Goal: Task Accomplishment & Management: Use online tool/utility

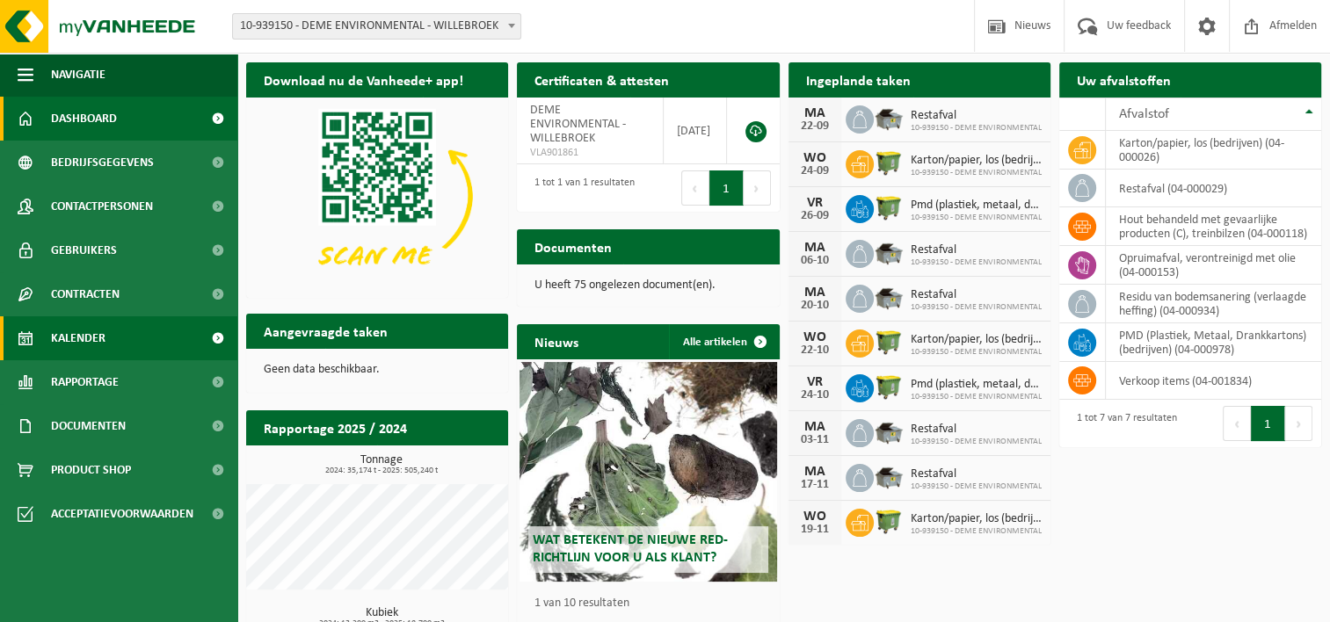
click at [123, 324] on link "Kalender" at bounding box center [118, 339] width 237 height 44
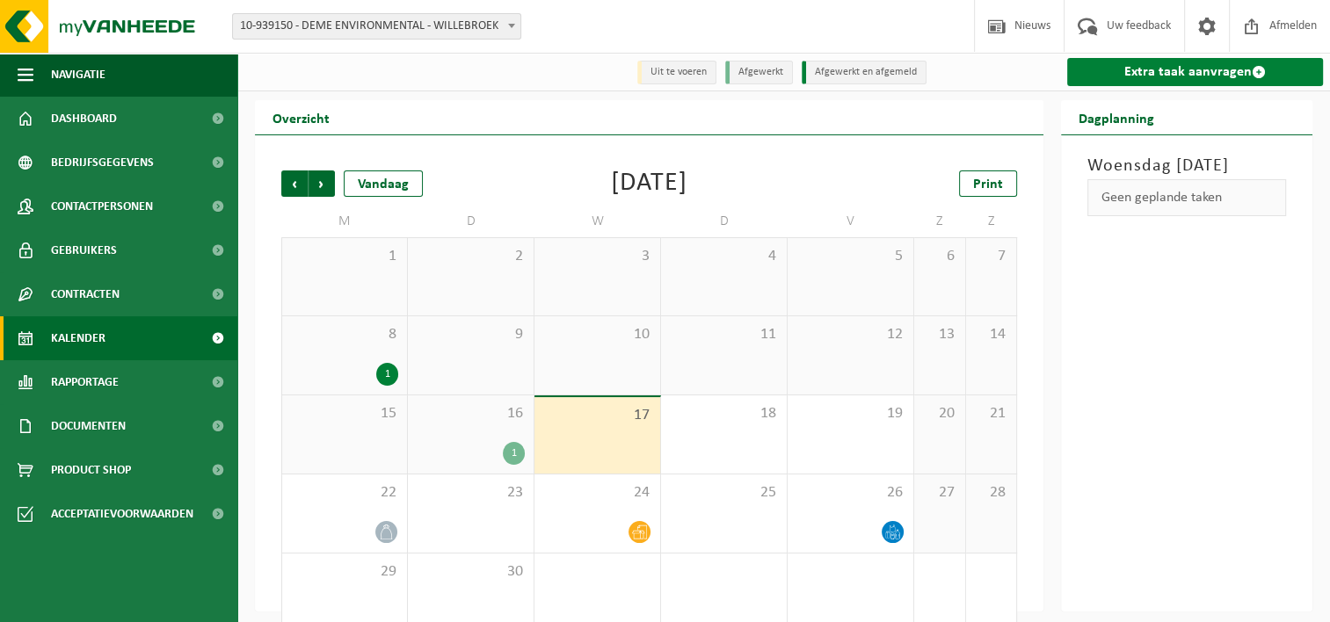
click at [1187, 75] on link "Extra taak aanvragen" at bounding box center [1195, 72] width 256 height 28
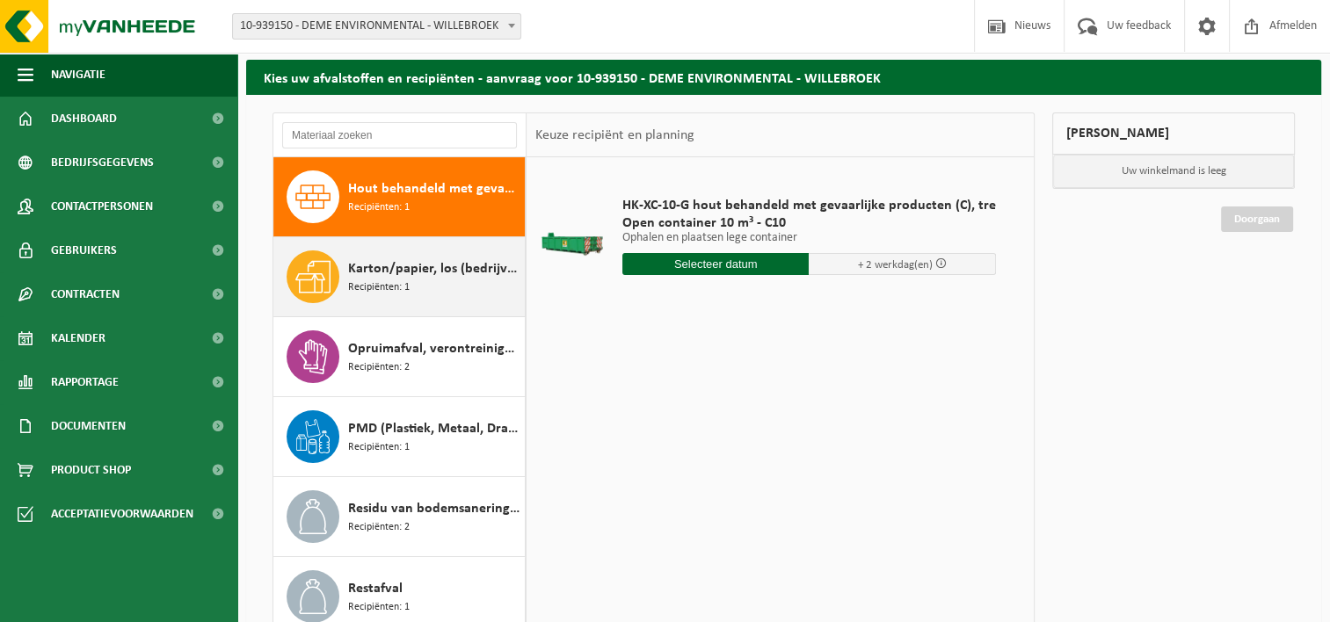
scroll to position [236, 0]
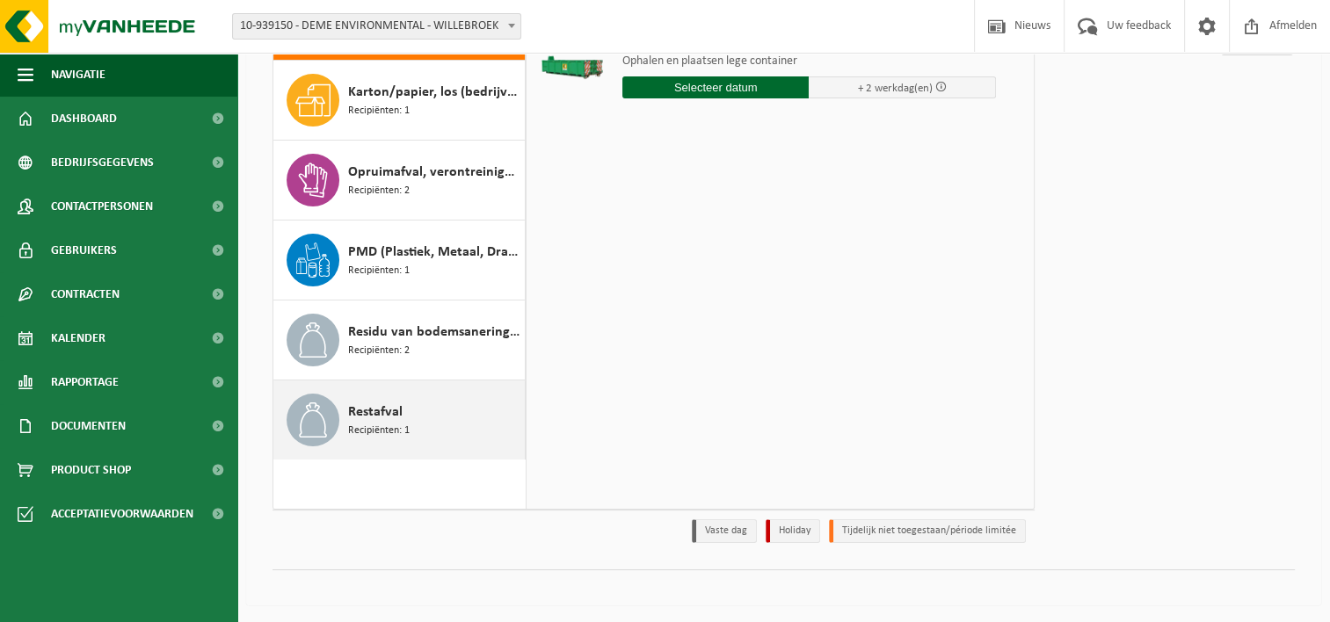
click at [434, 415] on div "Restafval Recipiënten: 1" at bounding box center [434, 420] width 172 height 53
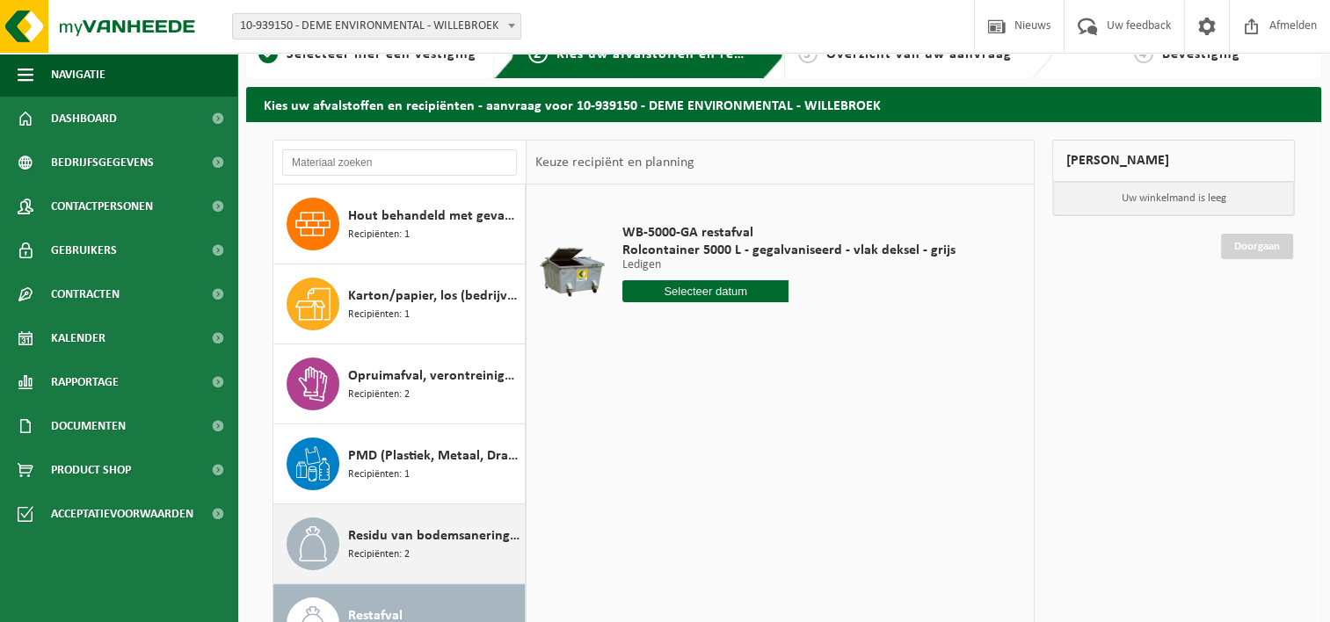
scroll to position [0, 0]
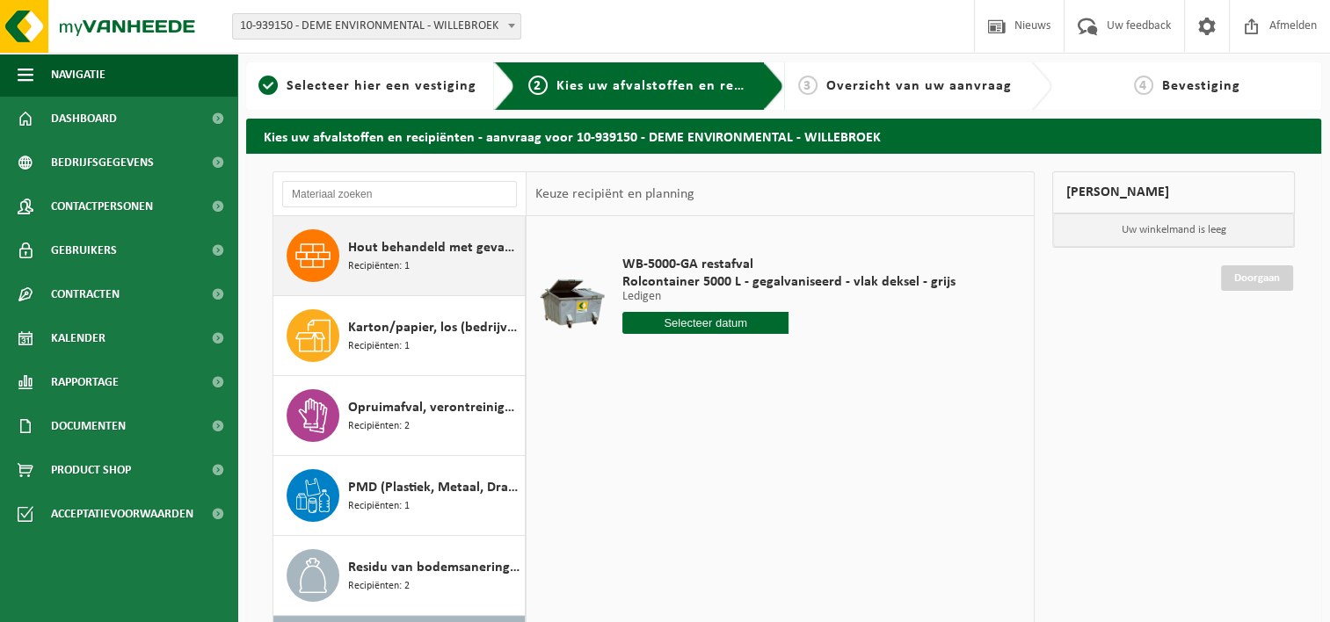
click at [433, 269] on div "Hout behandeld met gevaarlijke producten (C), treinbilzen Recipiënten: 1" at bounding box center [434, 255] width 172 height 53
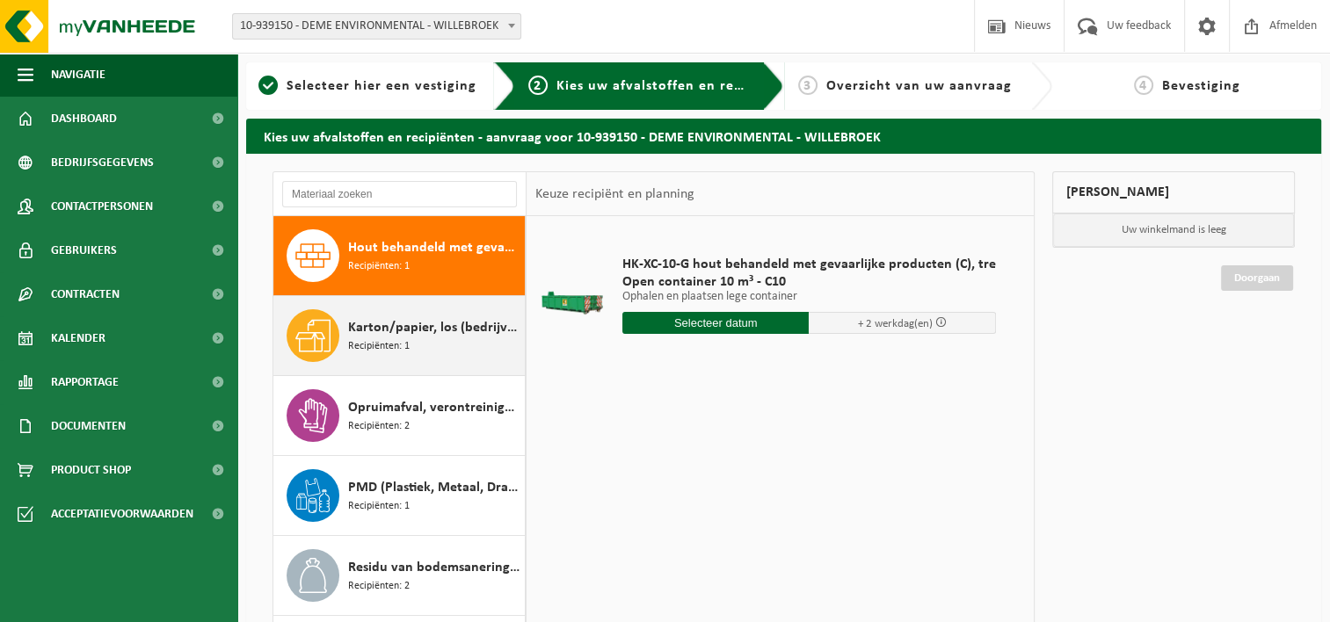
click at [441, 341] on div "Karton/papier, los (bedrijven) Recipiënten: 1" at bounding box center [434, 335] width 172 height 53
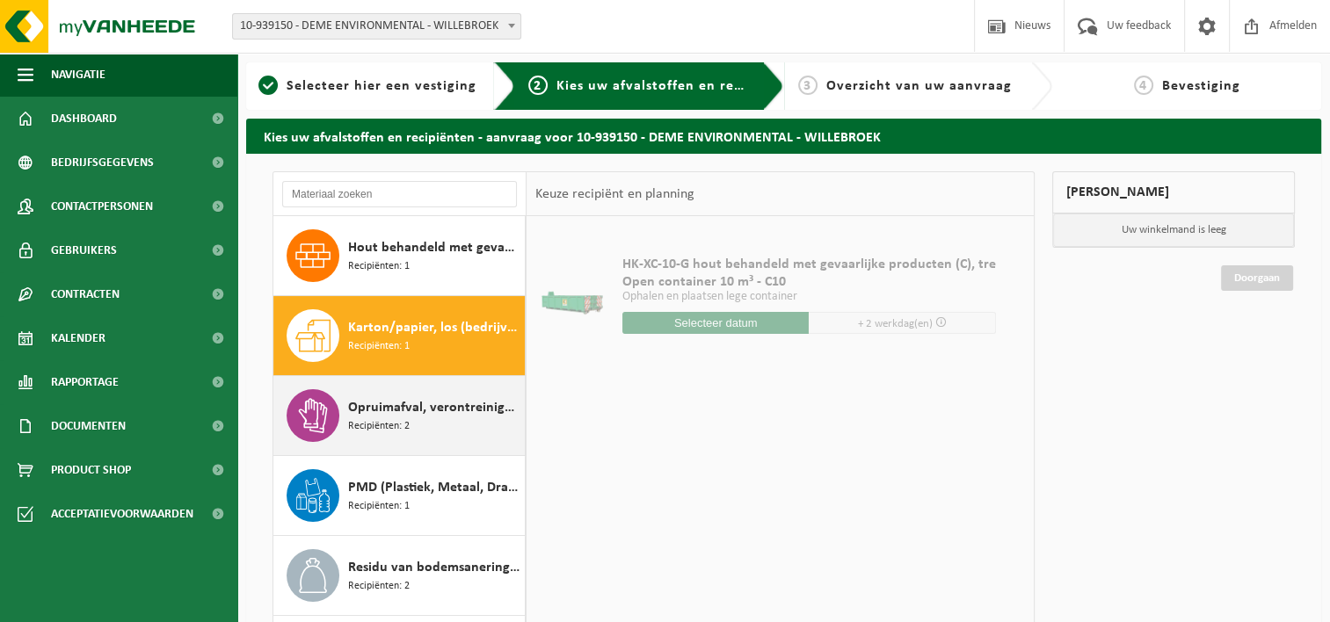
click at [455, 425] on div "Opruimafval, verontreinigd met olie Recipiënten: 2" at bounding box center [434, 415] width 172 height 53
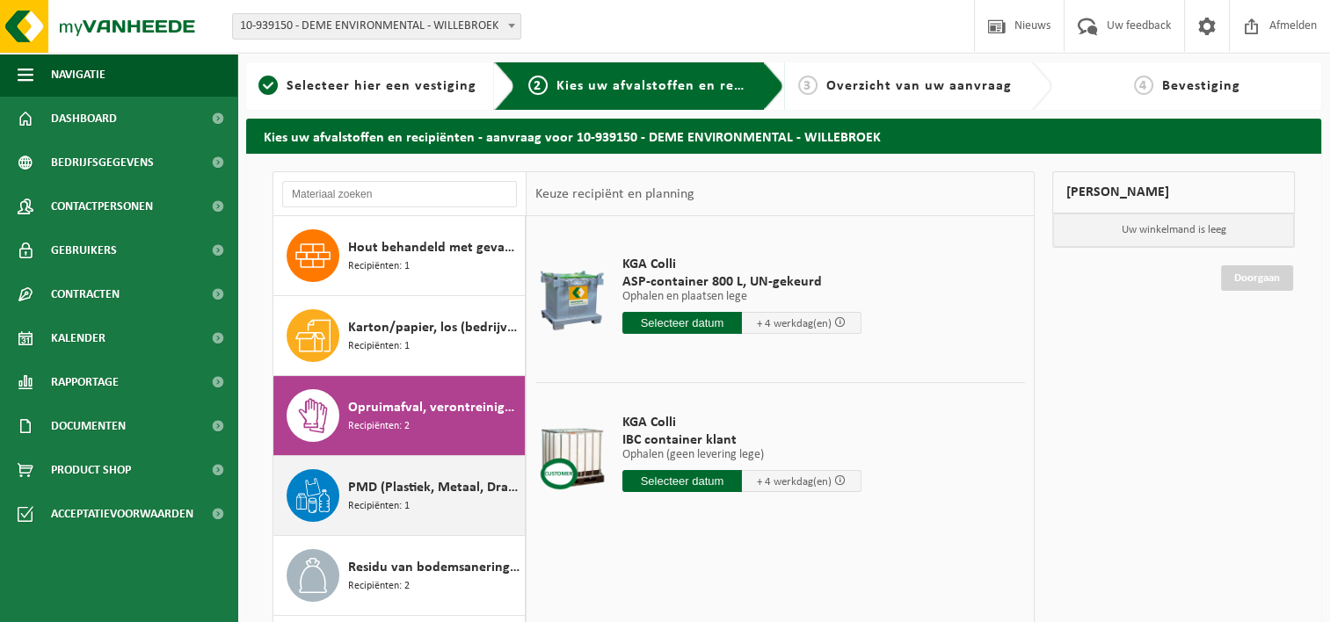
click at [453, 496] on span "PMD (Plastiek, Metaal, Drankkartons) (bedrijven)" at bounding box center [434, 487] width 172 height 21
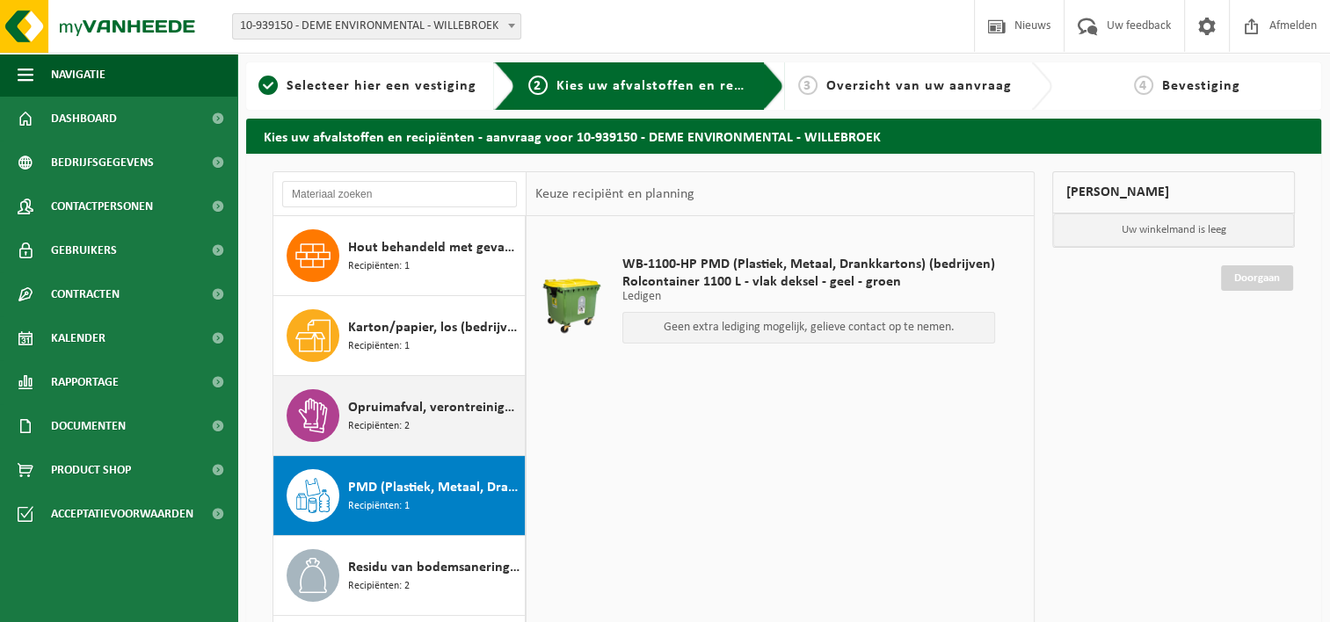
click at [432, 411] on span "Opruimafval, verontreinigd met olie" at bounding box center [434, 407] width 172 height 21
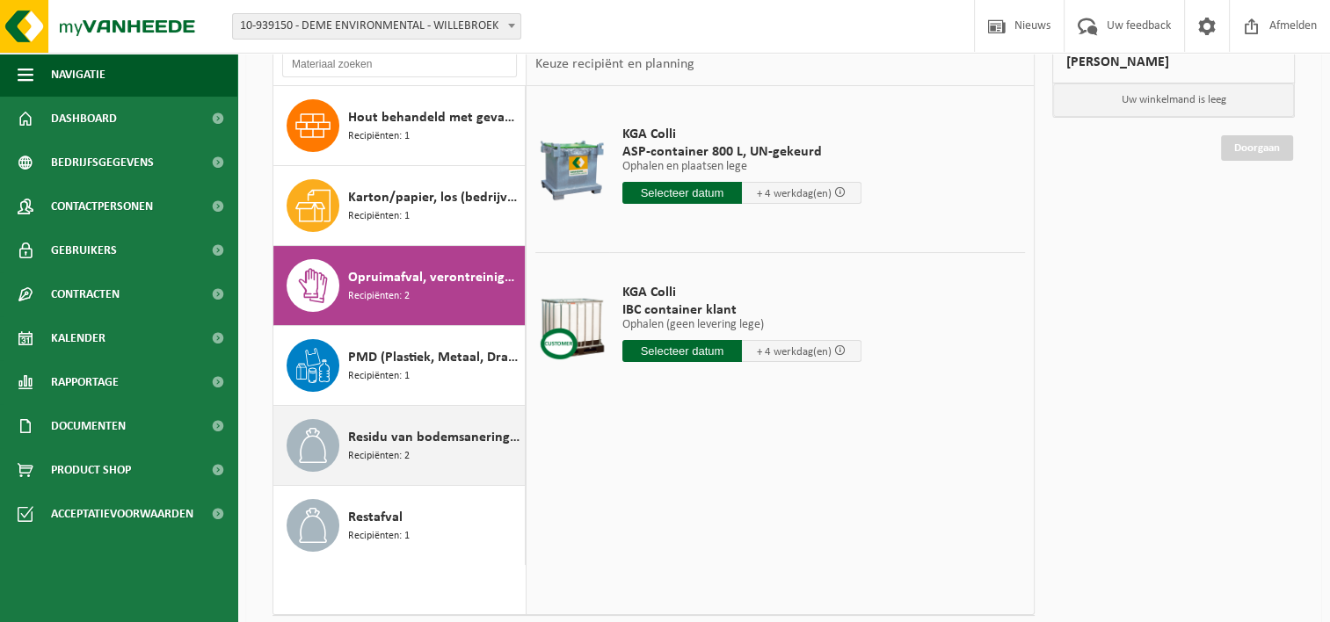
scroll to position [132, 0]
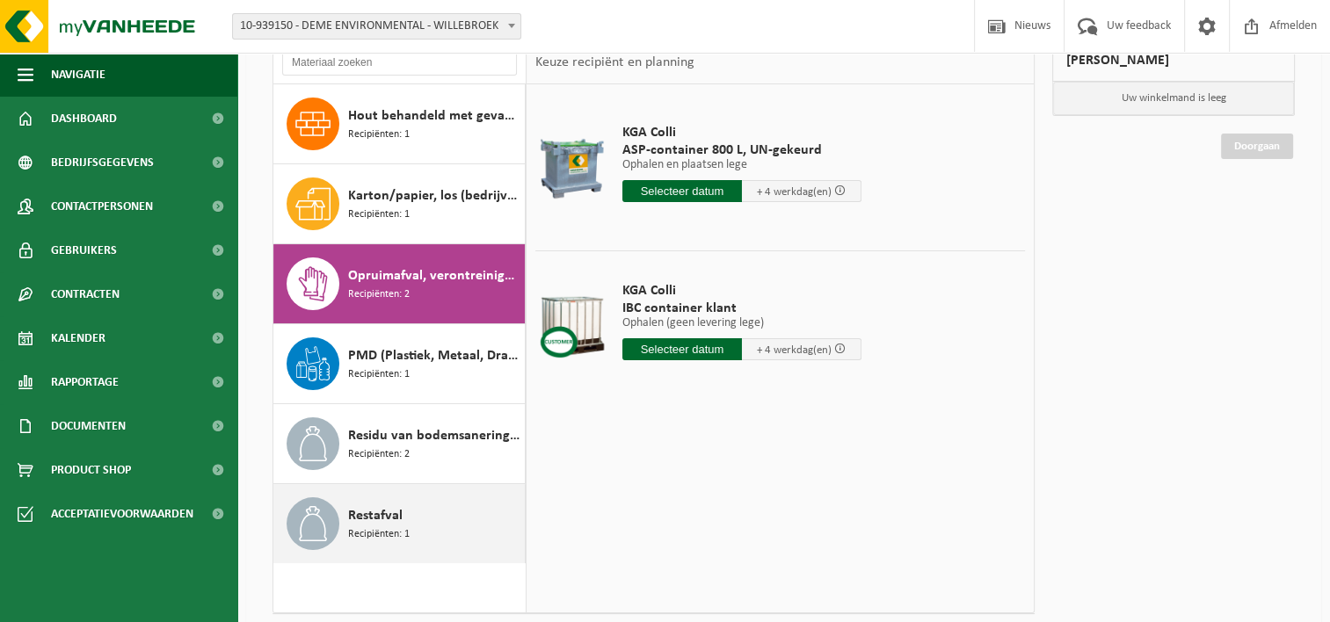
click at [411, 506] on div "Restafval Recipiënten: 1" at bounding box center [434, 524] width 172 height 53
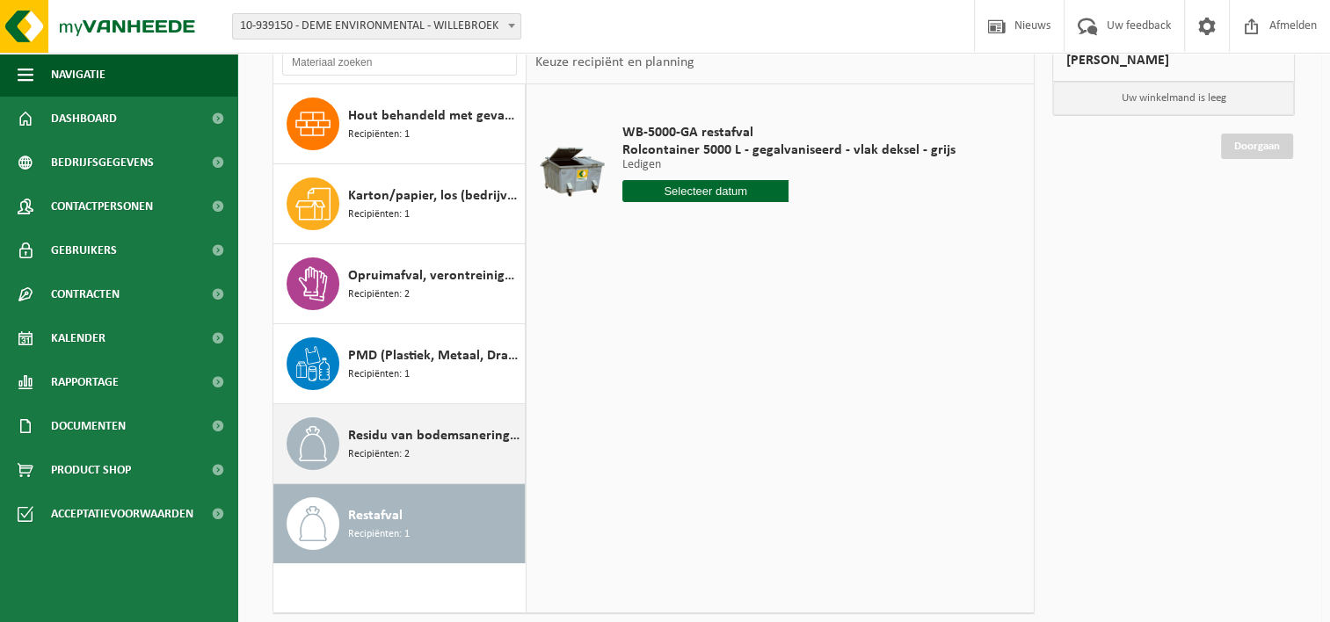
click at [422, 440] on span "Residu van bodemsanering (verlaagde heffing)" at bounding box center [434, 436] width 172 height 21
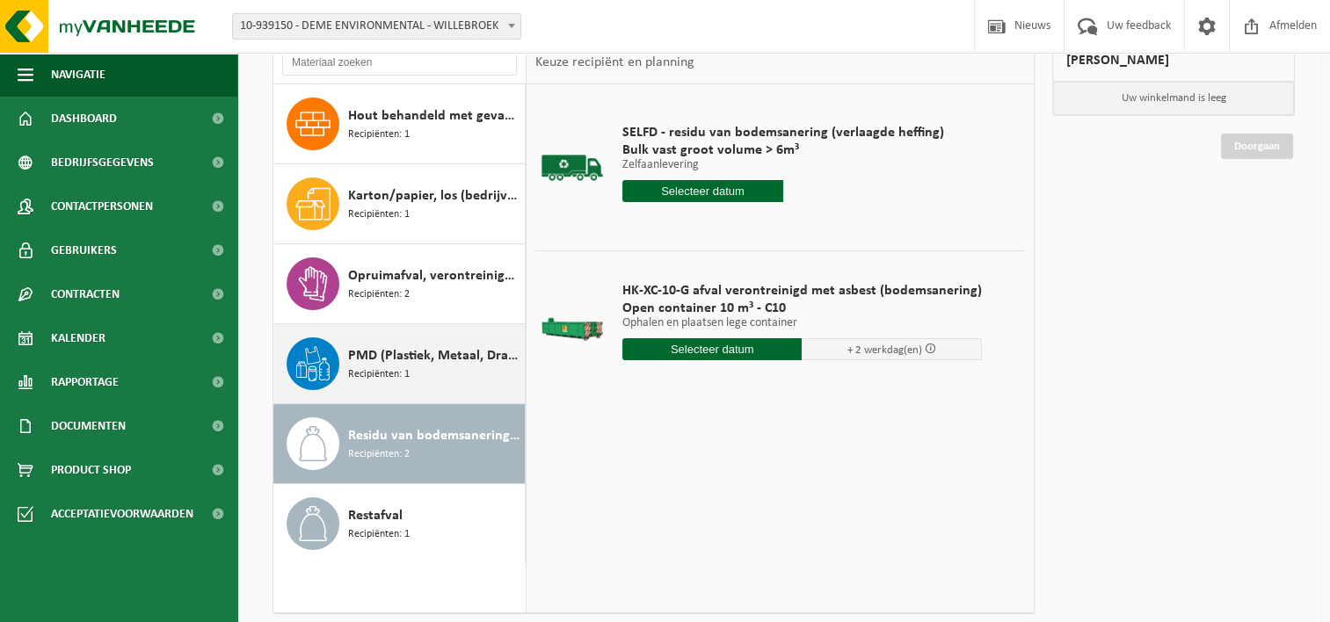
click at [433, 355] on span "PMD (Plastiek, Metaal, Drankkartons) (bedrijven)" at bounding box center [434, 356] width 172 height 21
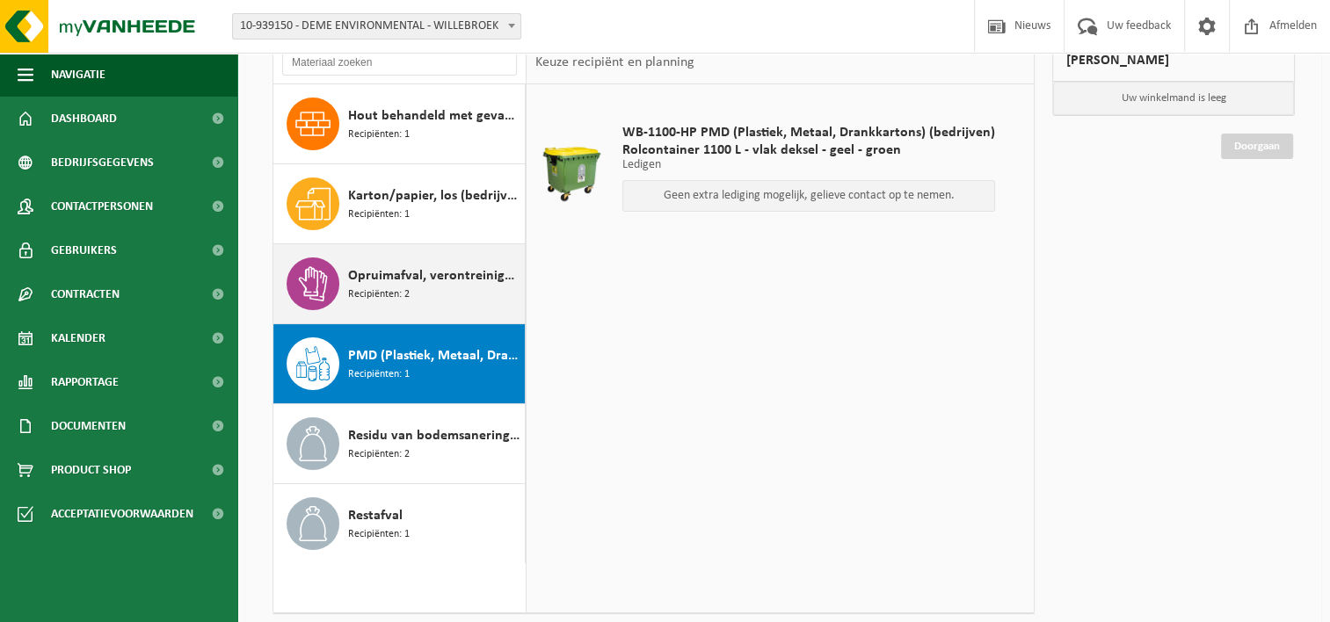
click at [426, 285] on div "Opruimafval, verontreinigd met olie Recipiënten: 2" at bounding box center [434, 284] width 172 height 53
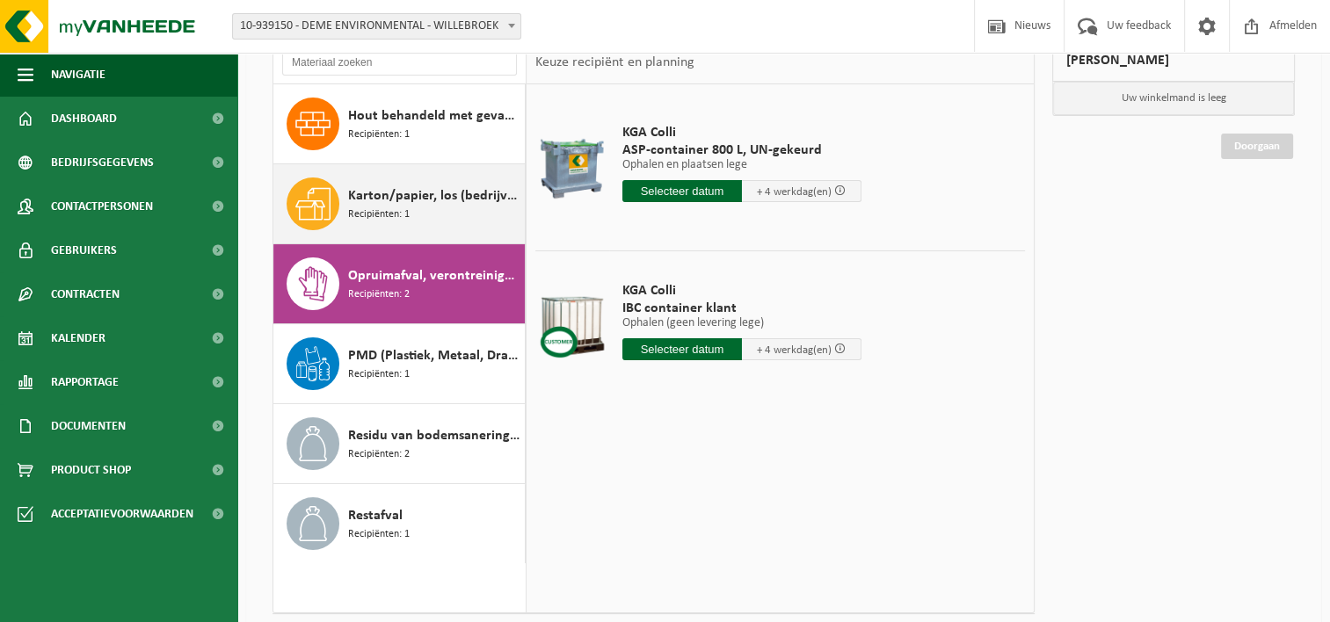
click at [413, 205] on div "Karton/papier, los (bedrijven) Recipiënten: 1" at bounding box center [434, 204] width 172 height 53
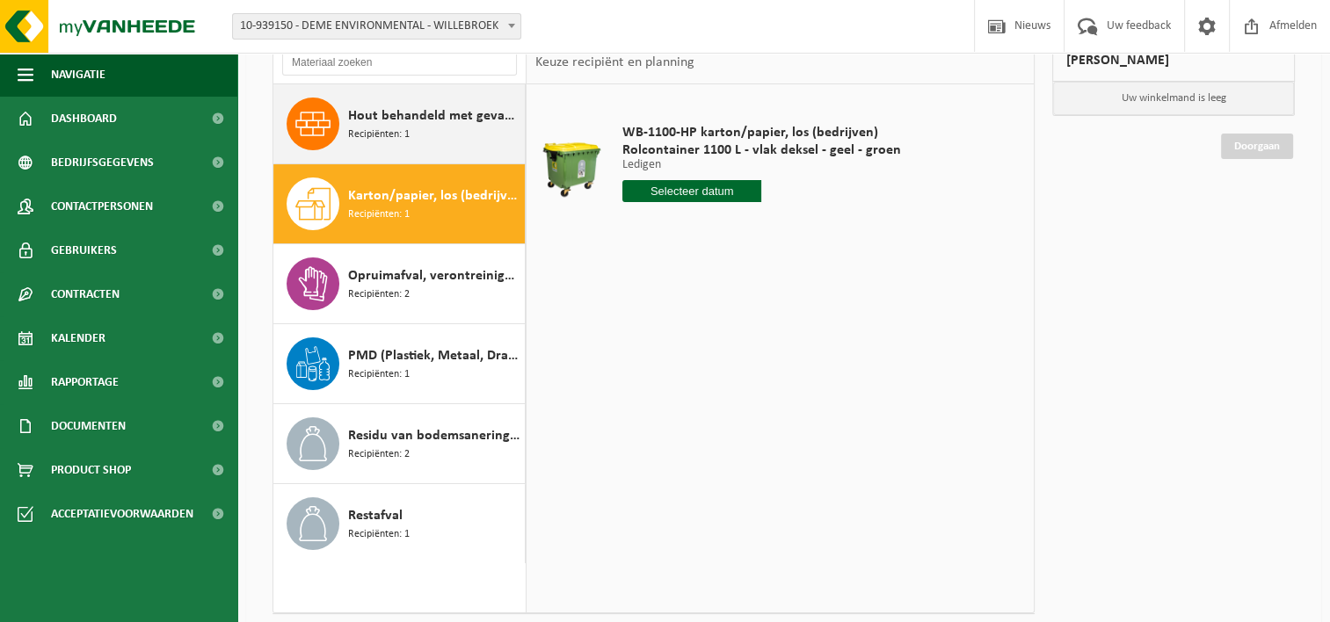
click at [401, 121] on span "Hout behandeld met gevaarlijke producten (C), treinbilzen" at bounding box center [434, 116] width 172 height 21
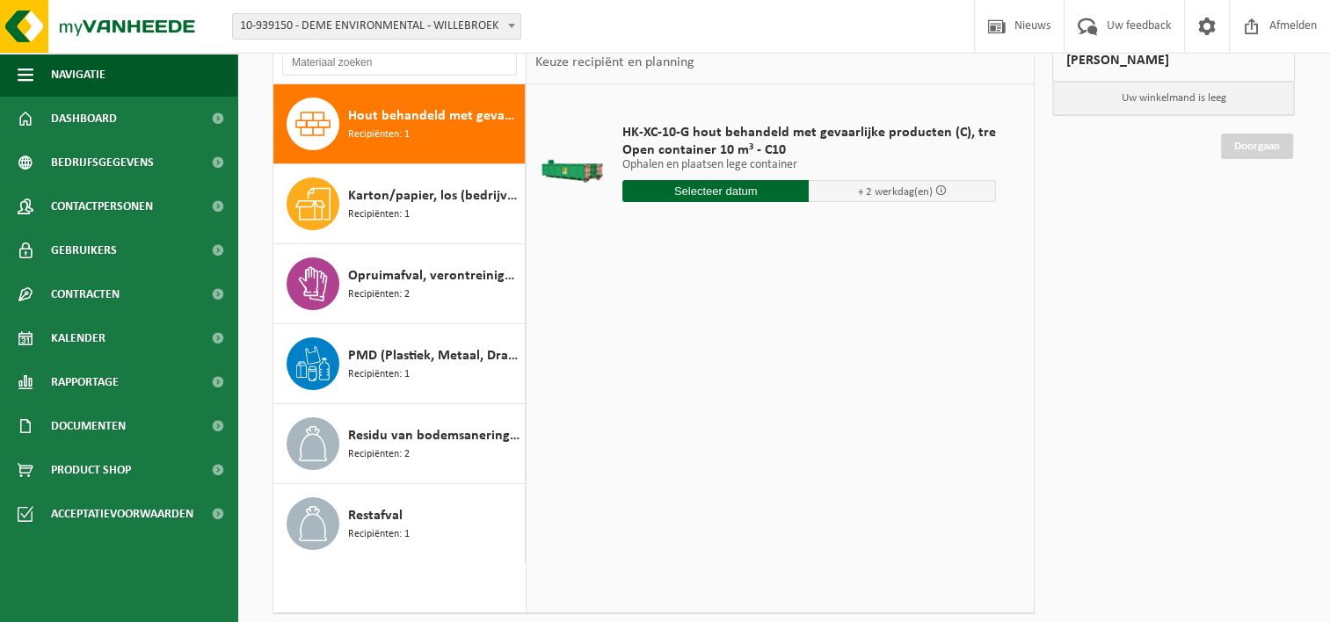
scroll to position [0, 0]
